Goal: Use online tool/utility: Utilize a website feature to perform a specific function

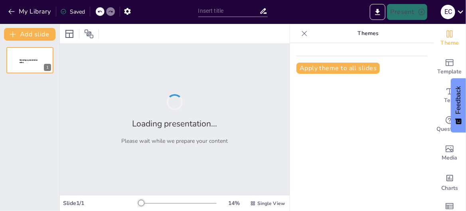
type input "VOLVEMOS AL AULA"
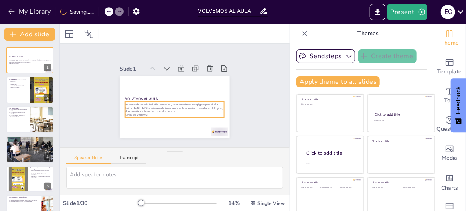
checkbox input "true"
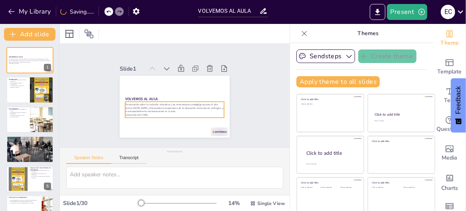
checkbox input "true"
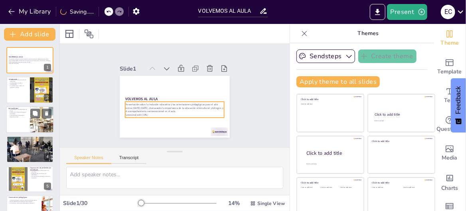
checkbox input "true"
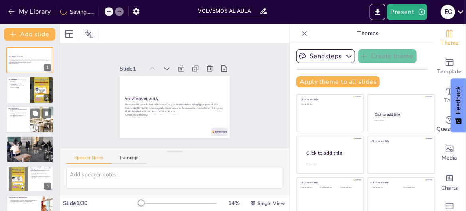
checkbox input "true"
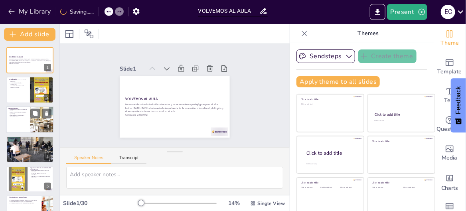
checkbox input "true"
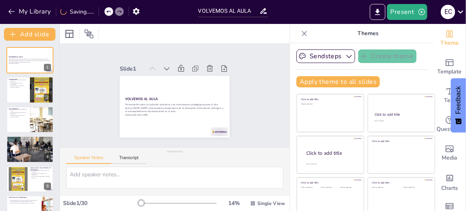
checkbox input "true"
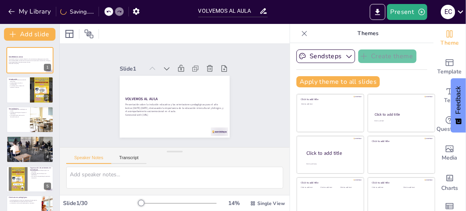
checkbox input "true"
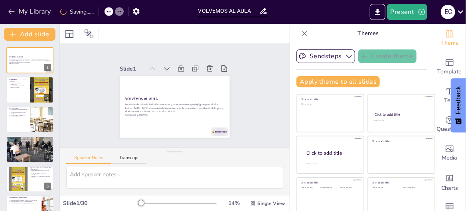
checkbox input "true"
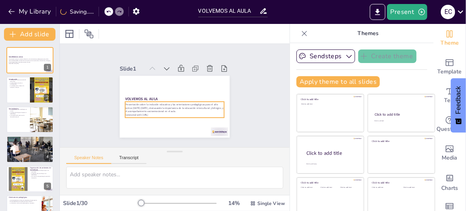
checkbox input "true"
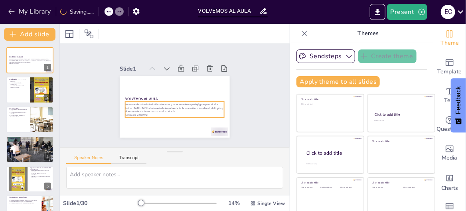
checkbox input "true"
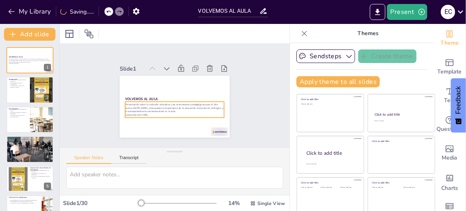
checkbox input "true"
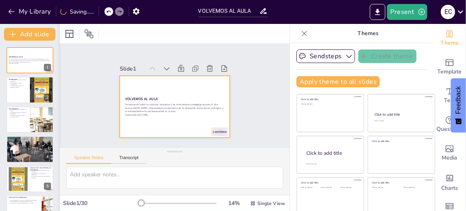
checkbox input "true"
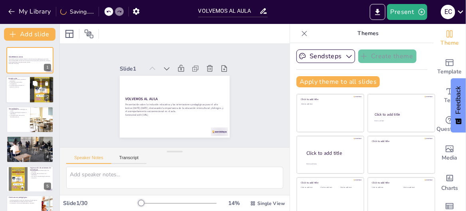
checkbox input "true"
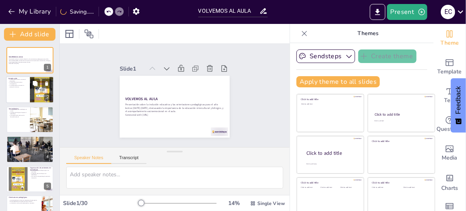
checkbox input "true"
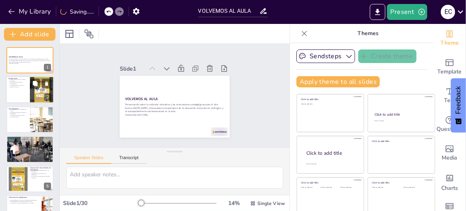
checkbox input "true"
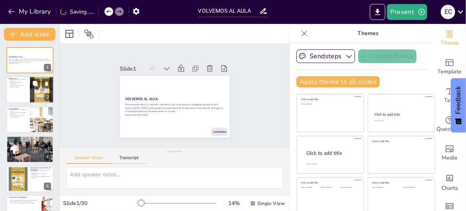
checkbox input "true"
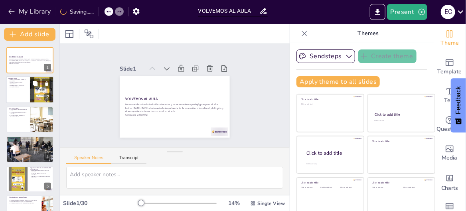
click at [23, 87] on p "La colaboración es clave en la educación inclusiva." at bounding box center [17, 86] width 19 height 3
type textarea "La inclusión educativa es un principio fundamental que asegura que todos los es…"
checkbox input "true"
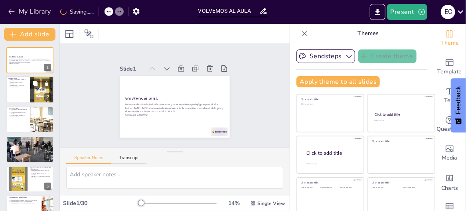
checkbox input "true"
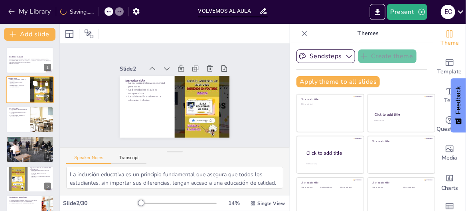
checkbox input "true"
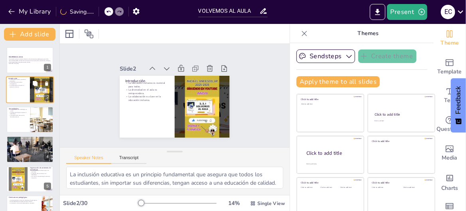
checkbox input "true"
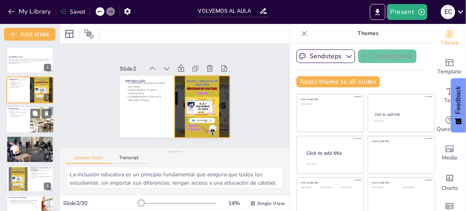
checkbox input "true"
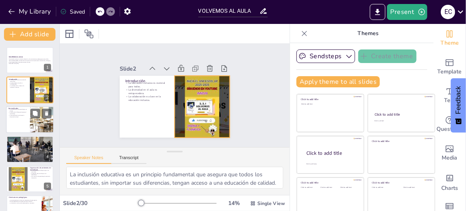
checkbox input "true"
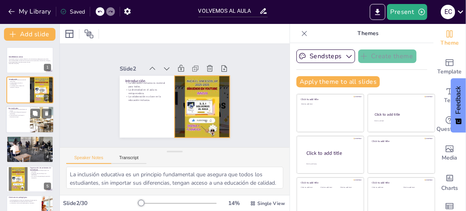
checkbox input "true"
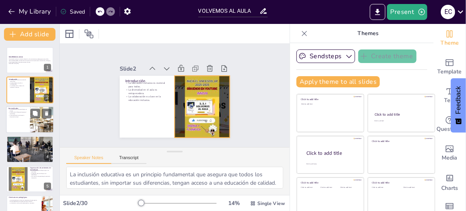
checkbox input "true"
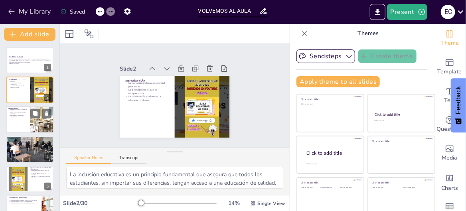
click at [35, 119] on div at bounding box center [42, 119] width 38 height 27
type textarea "La educación está en constante evolución, y es vital que los educadores se mant…"
checkbox input "true"
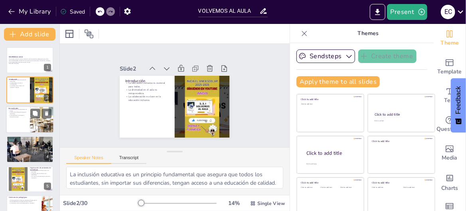
checkbox input "true"
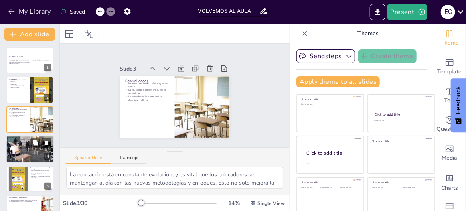
checkbox input "true"
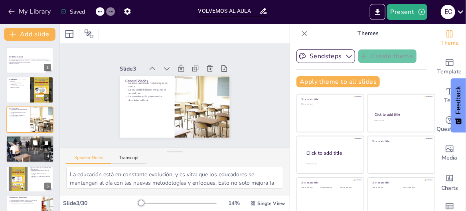
checkbox input "true"
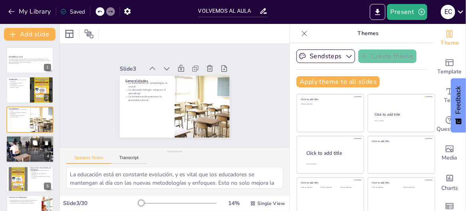
checkbox input "true"
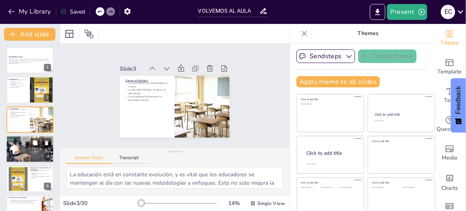
click at [23, 144] on div at bounding box center [30, 149] width 48 height 36
type textarea "Contar con una lista de útiles adecuada es esencial para el proceso educativo. …"
checkbox input "true"
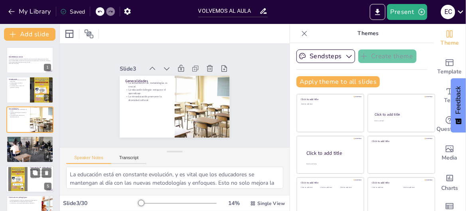
checkbox input "true"
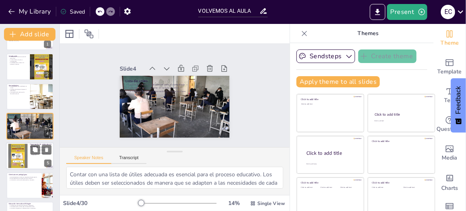
checkbox input "true"
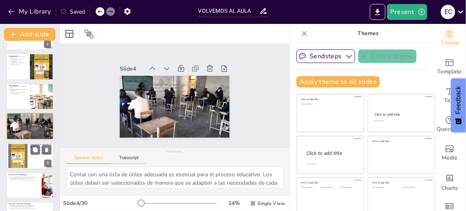
checkbox input "true"
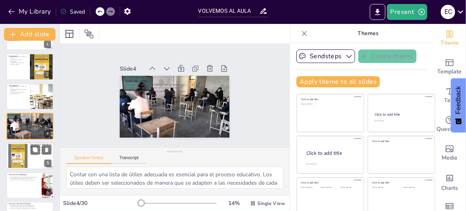
checkbox input "true"
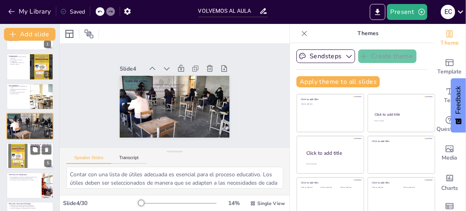
click at [33, 157] on div at bounding box center [30, 156] width 48 height 27
type textarea "La seguridad en el aula es un aspecto fundamental que permite a los estudiantes…"
checkbox input "true"
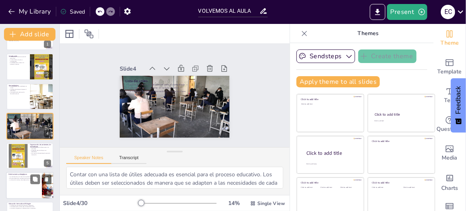
checkbox input "true"
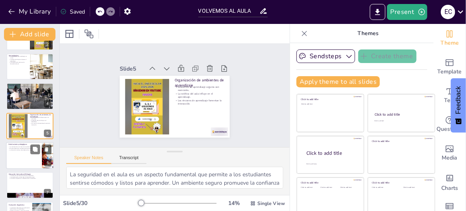
checkbox input "true"
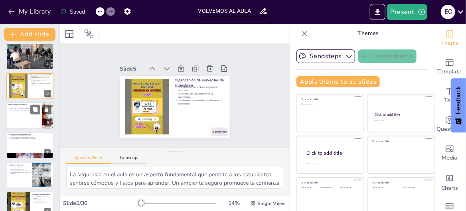
click at [33, 155] on div at bounding box center [29, 157] width 47 height 36
type textarea "La educación intercultural es fundamental para valorar y preservar la diversida…"
checkbox input "true"
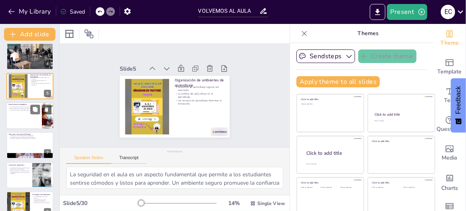
checkbox input "true"
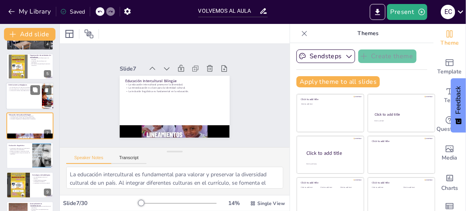
scroll to position [152, 0]
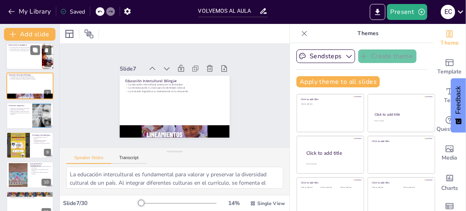
checkbox input "true"
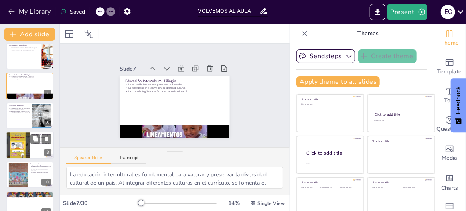
checkbox input "true"
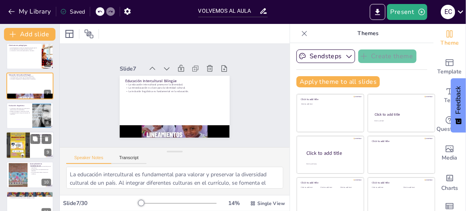
click at [28, 148] on div at bounding box center [18, 145] width 48 height 27
type textarea "Las metodologías activas, como el aprendizaje basado en proyectos y el aprendiz…"
checkbox input "true"
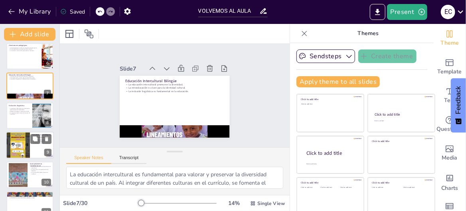
checkbox input "true"
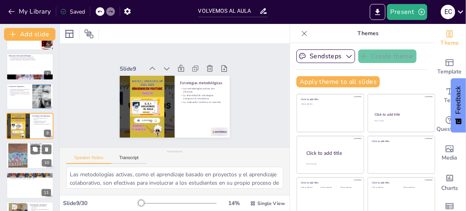
click at [28, 160] on div at bounding box center [30, 156] width 48 height 27
type textarea "El bienestar emocional de los estudiantes influye directamente en su capacidad …"
checkbox input "true"
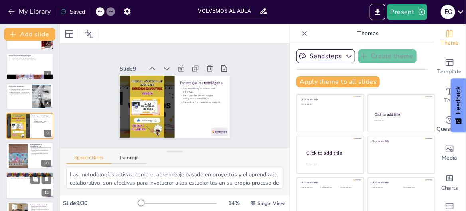
checkbox input "true"
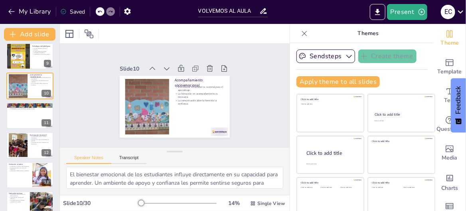
checkbox input "true"
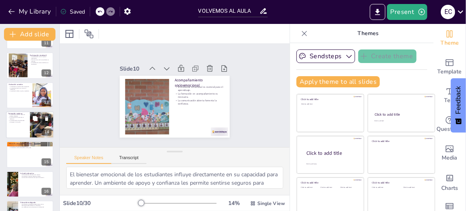
click at [24, 129] on div at bounding box center [30, 124] width 48 height 27
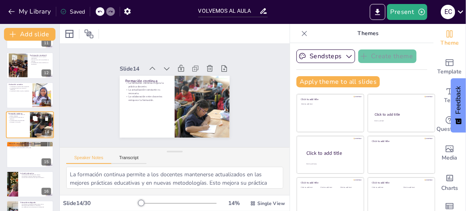
scroll to position [320, 0]
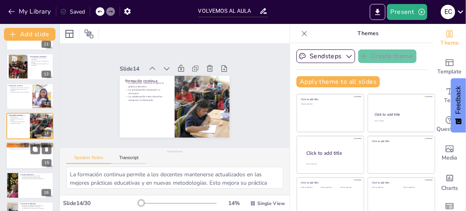
click at [31, 159] on div at bounding box center [30, 156] width 48 height 27
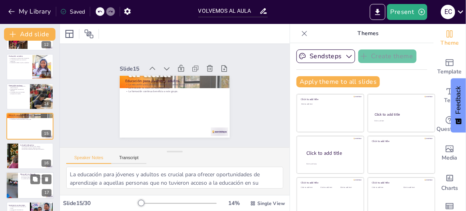
click at [28, 177] on p "Estrategias diferenciadas son necesarias." at bounding box center [35, 178] width 31 height 2
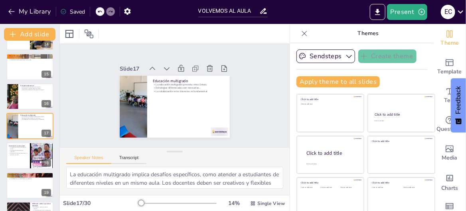
scroll to position [489, 0]
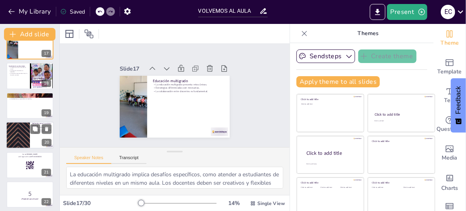
click at [23, 141] on div at bounding box center [18, 135] width 48 height 27
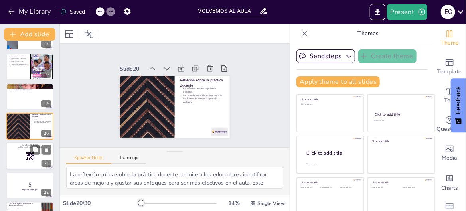
click at [30, 159] on rect at bounding box center [30, 159] width 0 height 0
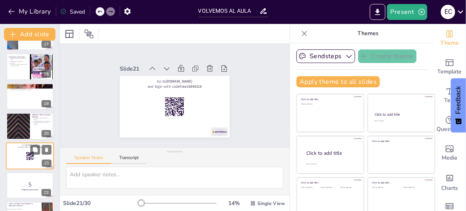
scroll to position [528, 0]
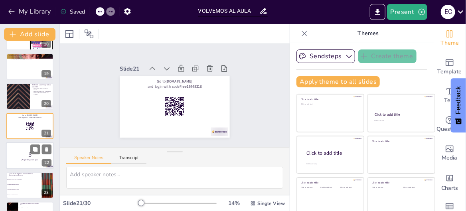
click at [26, 161] on div at bounding box center [30, 155] width 48 height 27
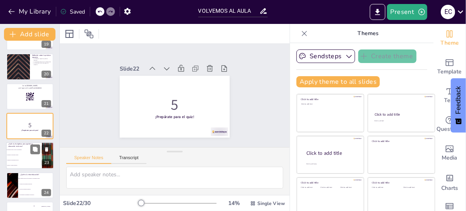
click at [24, 162] on li "Fomentar la participación activa." at bounding box center [24, 160] width 36 height 5
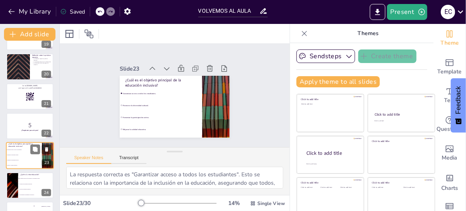
scroll to position [587, 0]
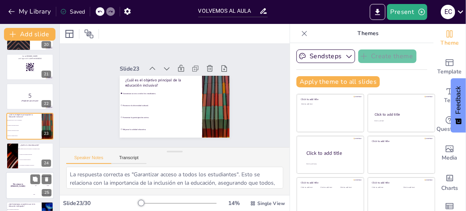
click at [16, 178] on div "The winner is [PERSON_NAME]" at bounding box center [18, 185] width 24 height 27
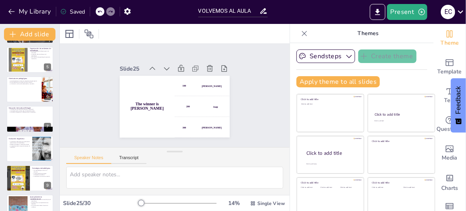
scroll to position [74, 0]
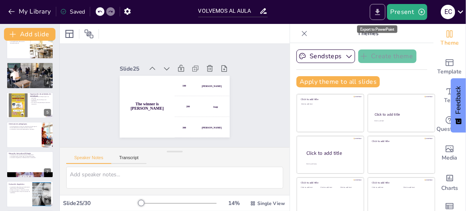
click at [376, 12] on icon "Export to PowerPoint" at bounding box center [378, 12] width 8 height 8
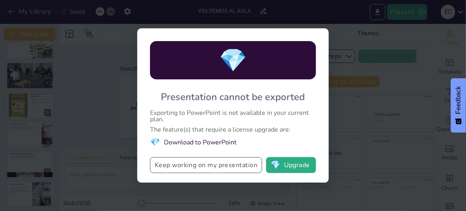
click at [183, 167] on button "Keep working on my presentation" at bounding box center [206, 165] width 112 height 16
